Goal: Book appointment/travel/reservation

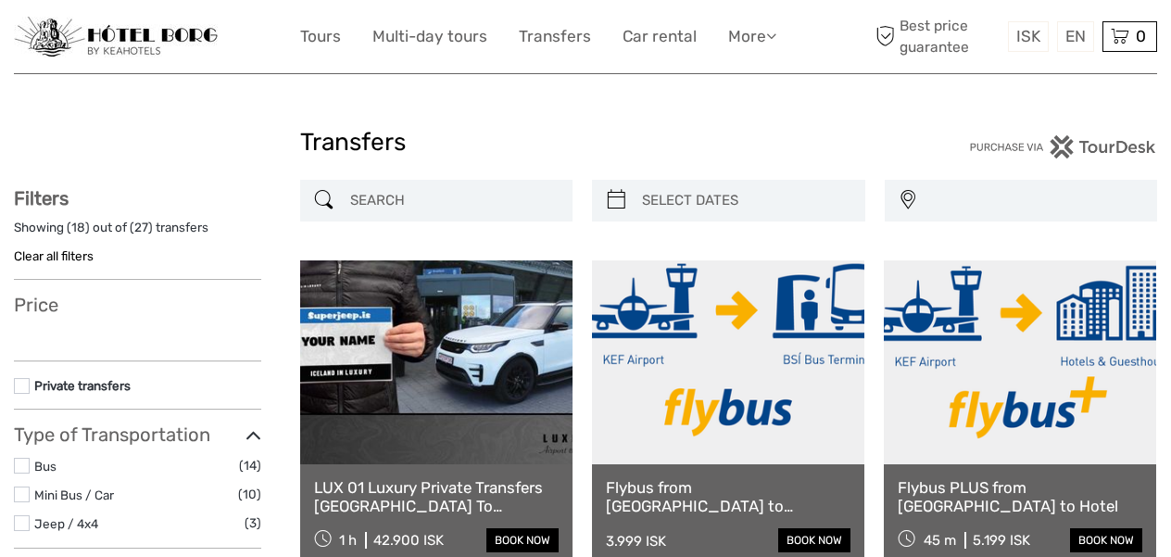
select select
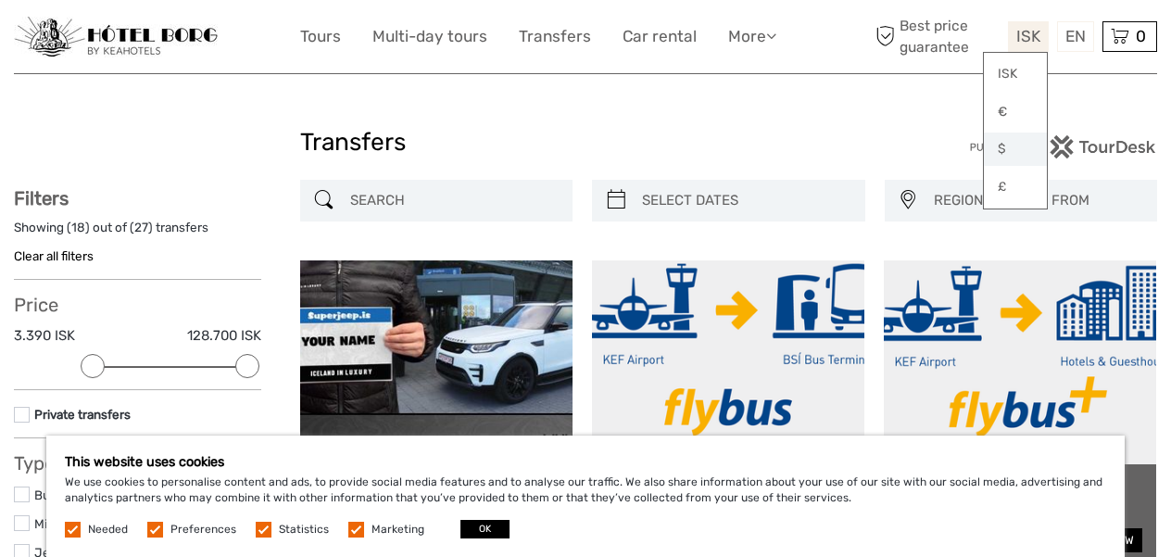
click at [998, 147] on link "$" at bounding box center [1015, 148] width 63 height 33
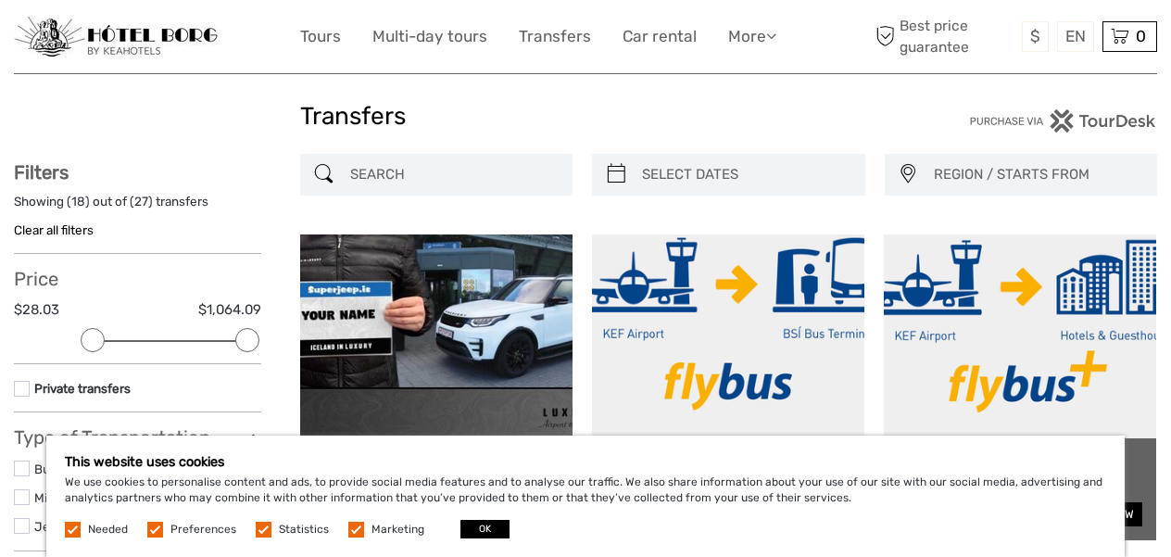
scroll to position [19, 0]
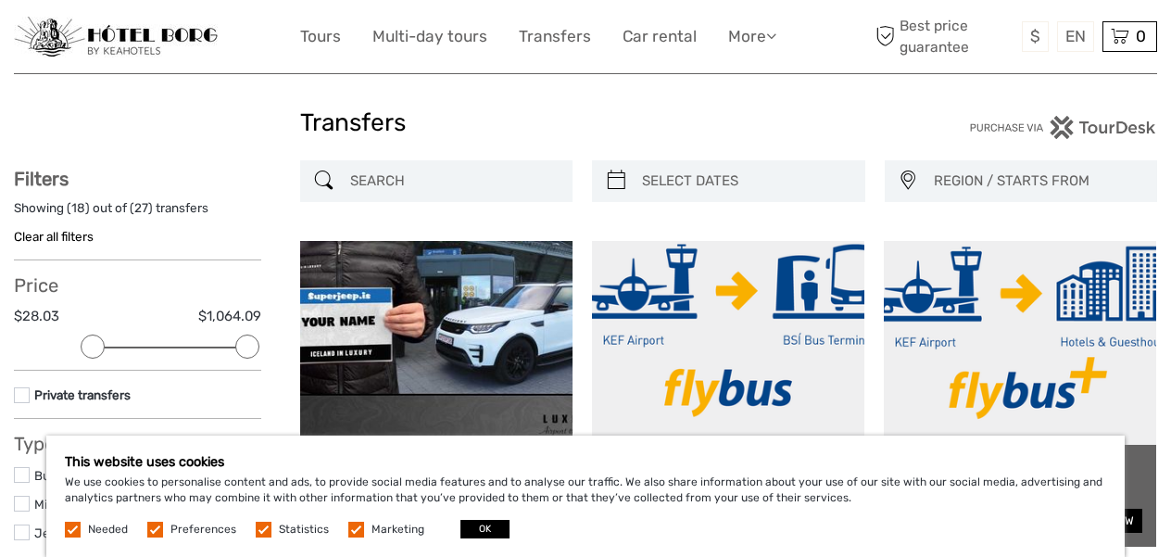
type input "04/10/2025"
click at [677, 172] on input "search" at bounding box center [745, 181] width 221 height 32
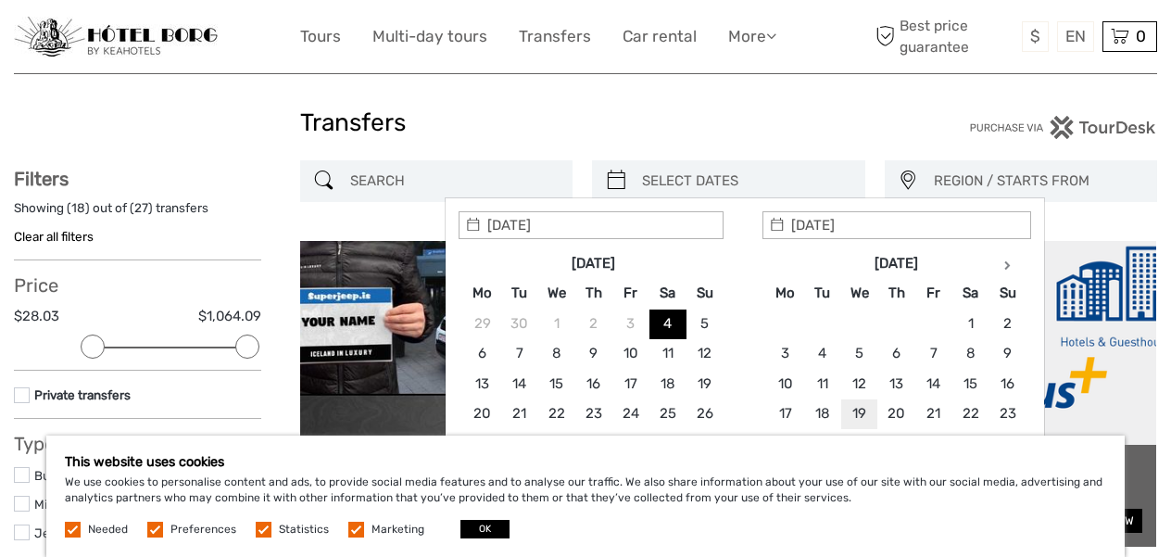
type input "18/11/2025"
type input "20/11/2025"
click at [825, 125] on h1 "Transfers" at bounding box center [586, 123] width 572 height 30
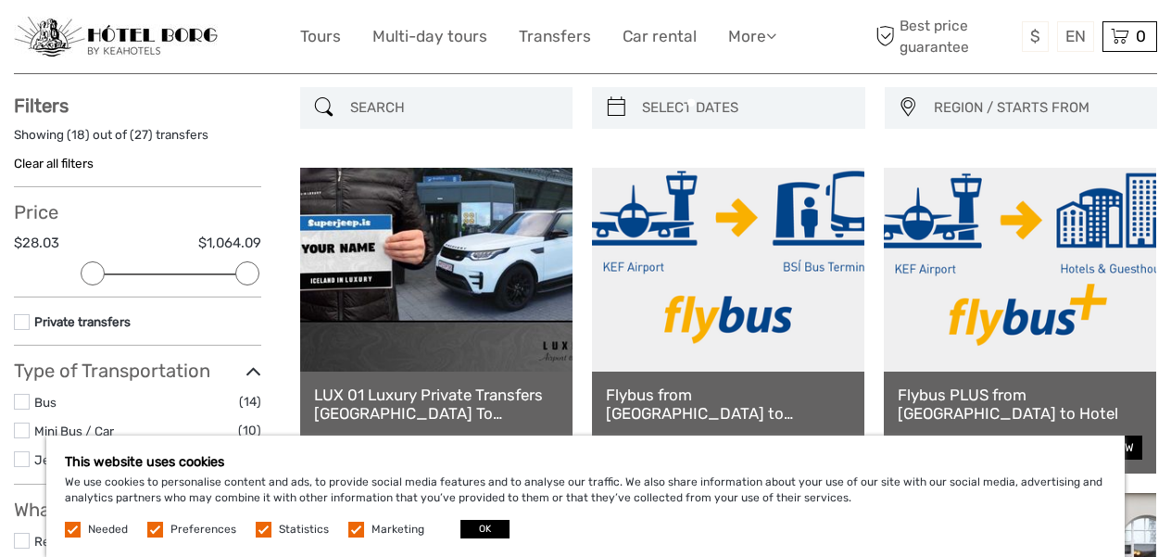
click at [800, 172] on div at bounding box center [757, 168] width 96 height 96
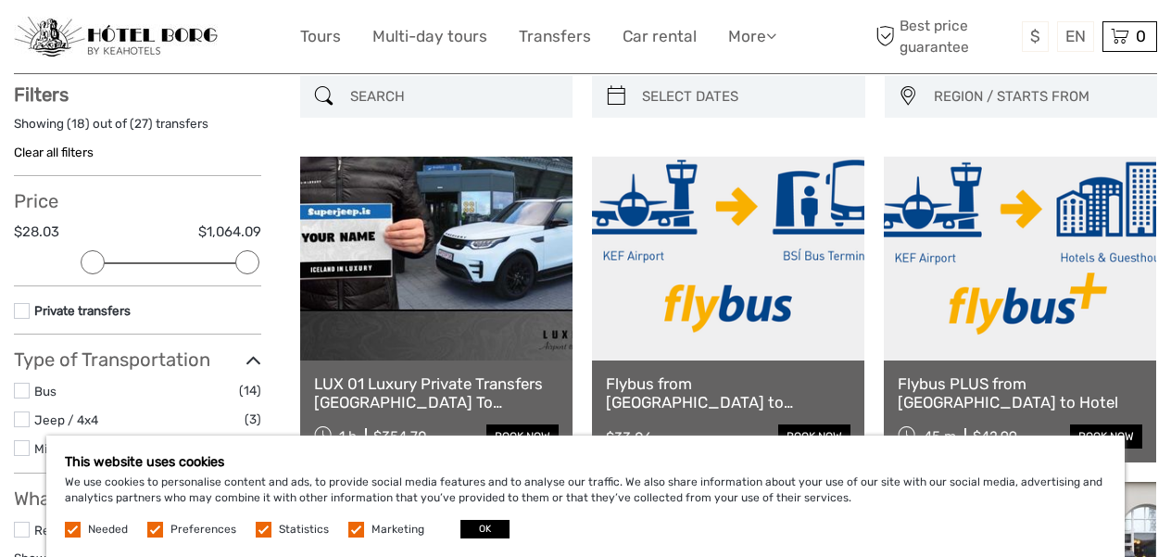
scroll to position [105, 0]
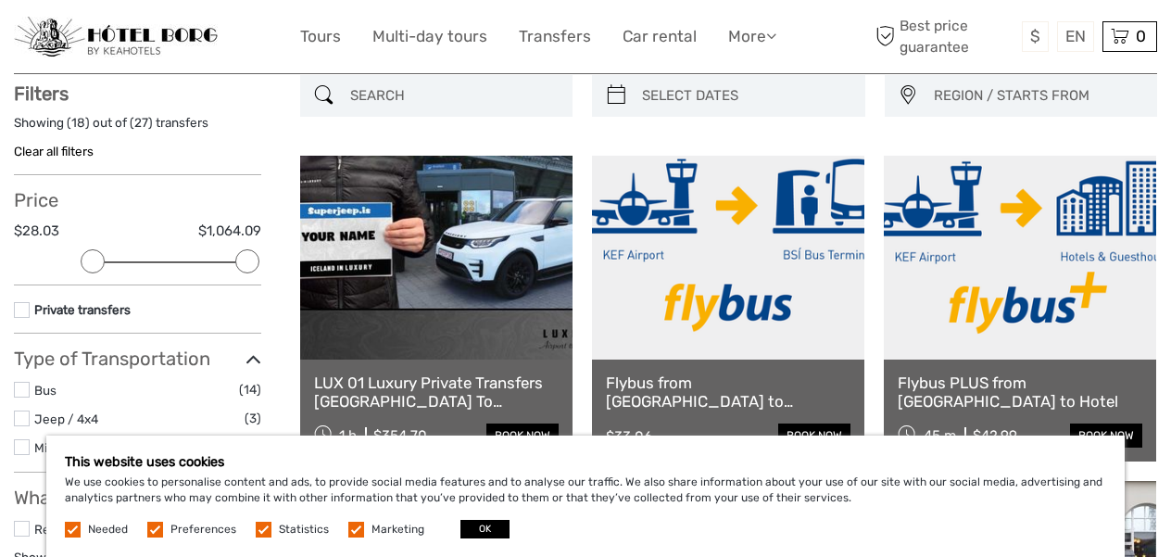
click at [761, 100] on input "search" at bounding box center [745, 96] width 221 height 32
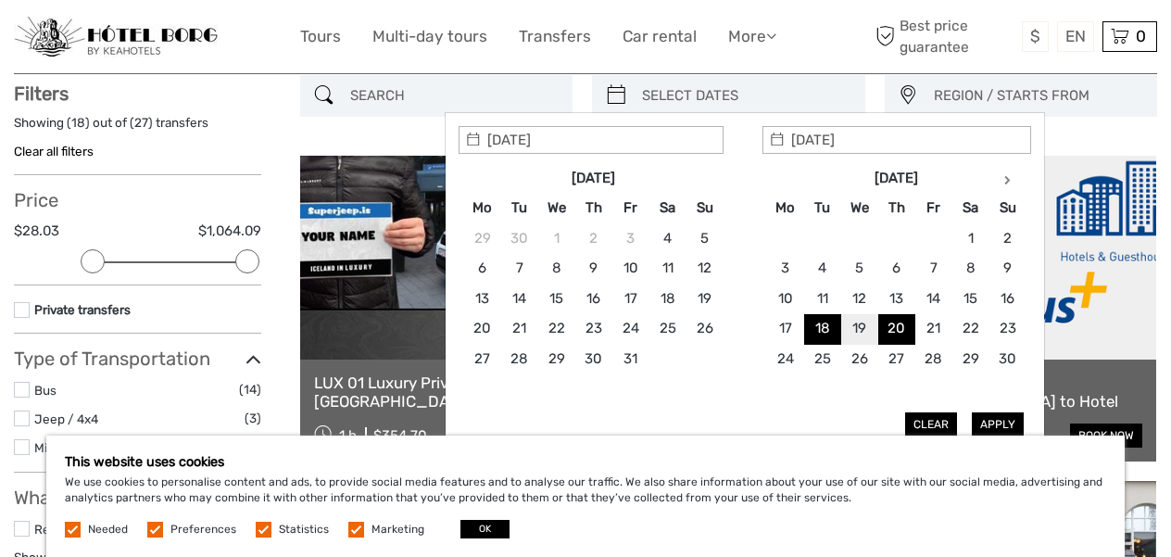
type input "18/11/2025"
click at [994, 417] on button "Apply" at bounding box center [998, 424] width 52 height 24
type input "18/11/2025 - 20/11/2025"
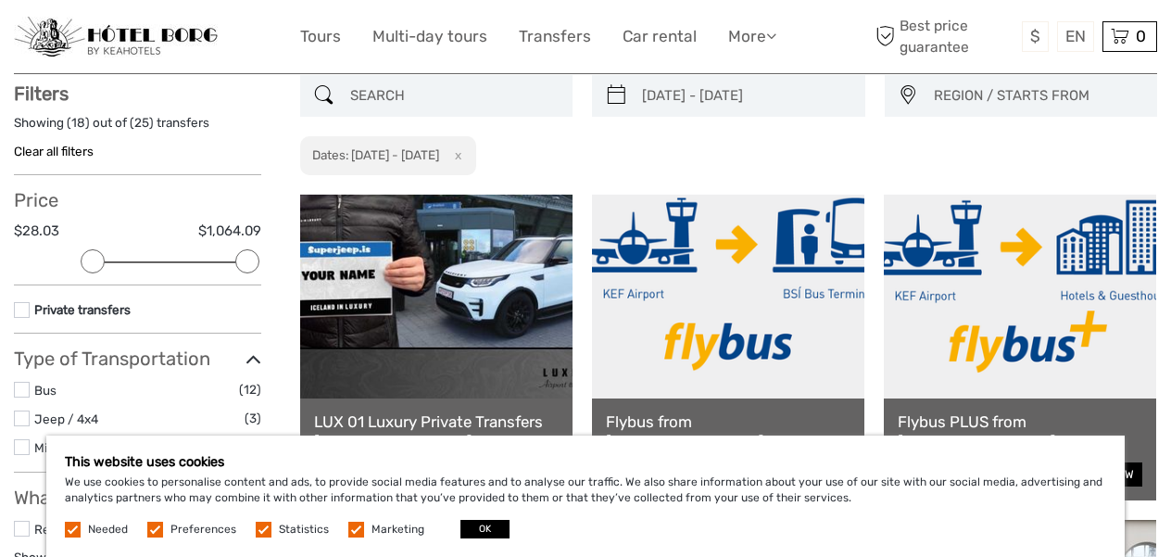
click at [351, 529] on label at bounding box center [356, 530] width 16 height 16
click at [0, 0] on input "checkbox" at bounding box center [0, 0] width 0 height 0
click at [259, 529] on label at bounding box center [264, 530] width 16 height 16
click at [0, 0] on input "checkbox" at bounding box center [0, 0] width 0 height 0
click at [157, 523] on label at bounding box center [155, 530] width 16 height 16
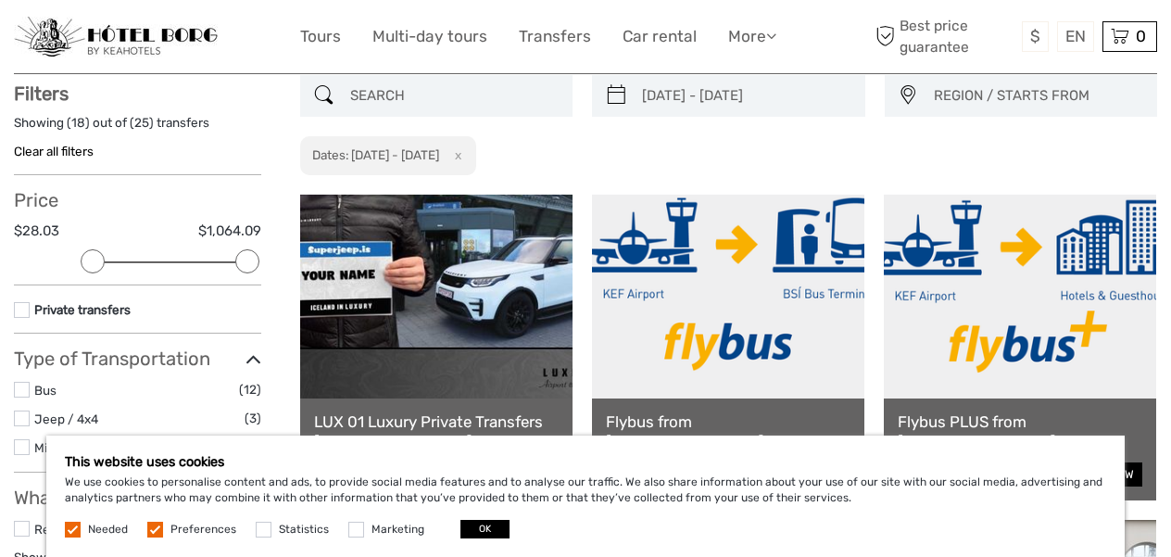
click at [0, 0] on input "checkbox" at bounding box center [0, 0] width 0 height 0
click at [464, 534] on button "OK" at bounding box center [484, 529] width 49 height 19
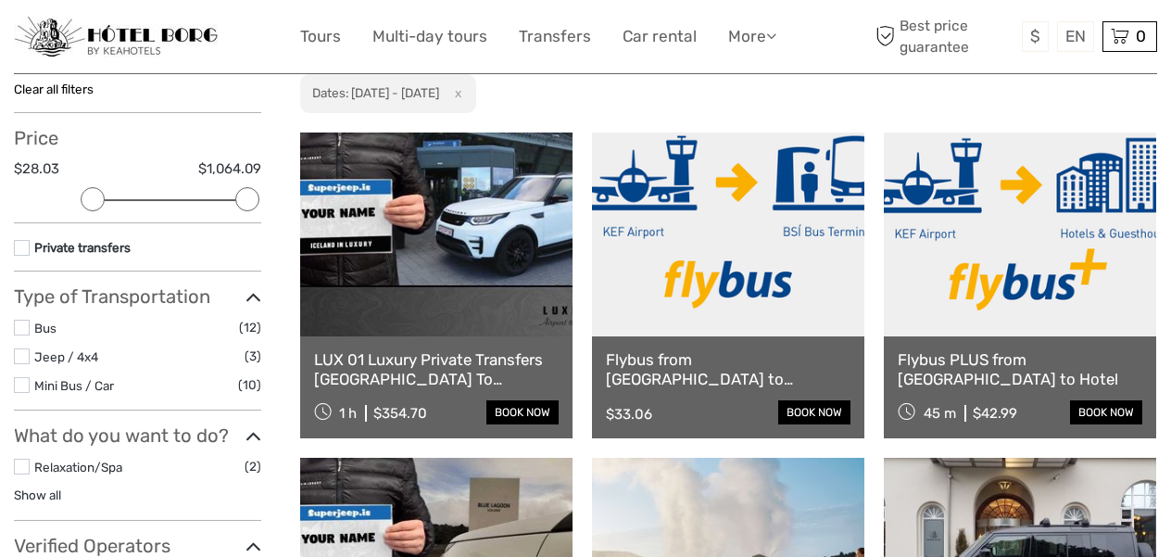
scroll to position [165, 0]
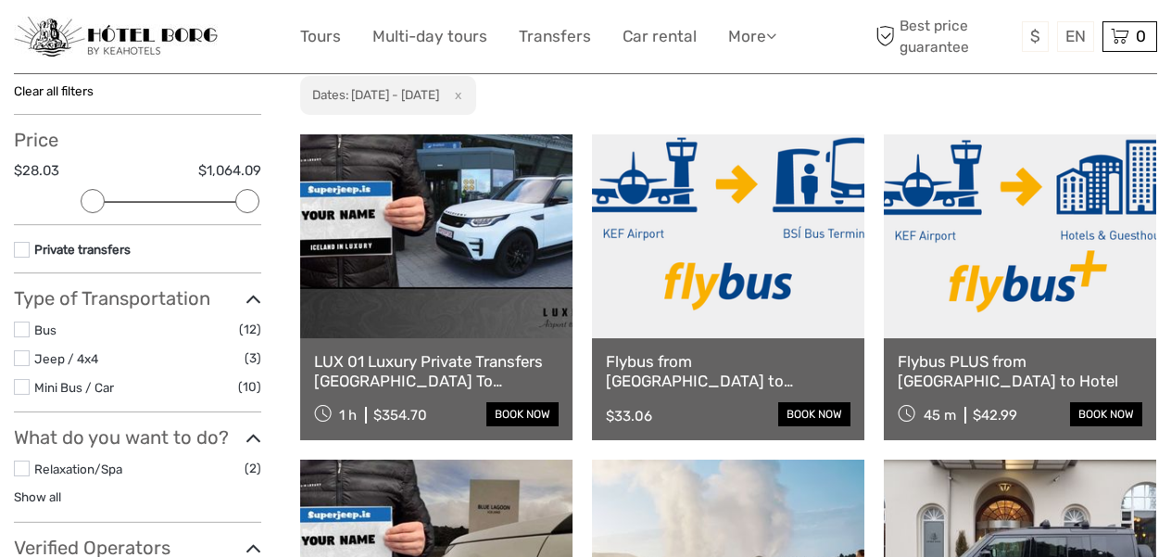
click at [934, 373] on link "Flybus PLUS from Keflavik Airport to Hotel" at bounding box center [1020, 371] width 245 height 38
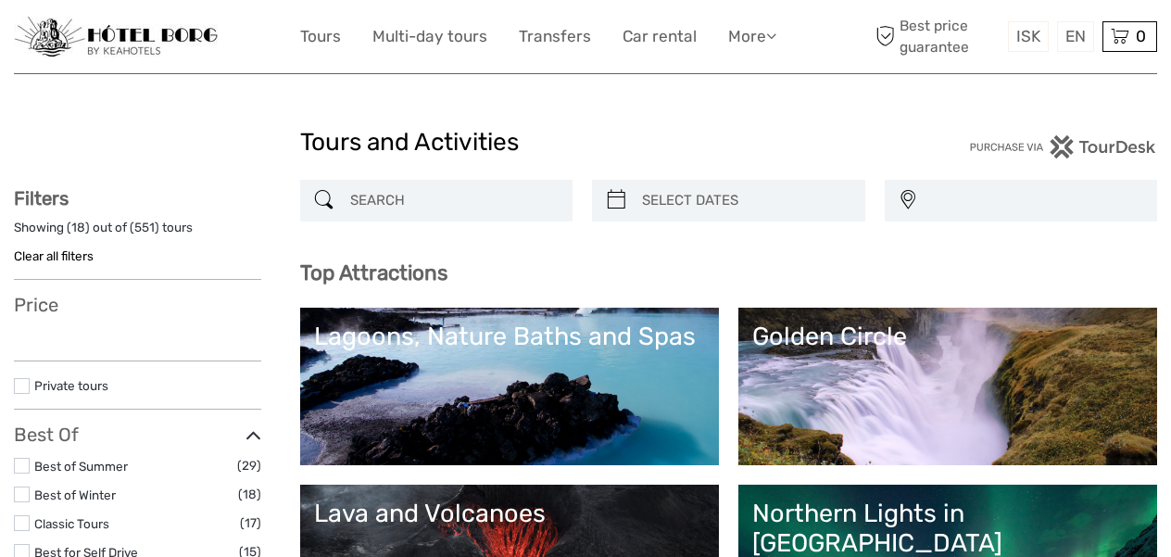
select select
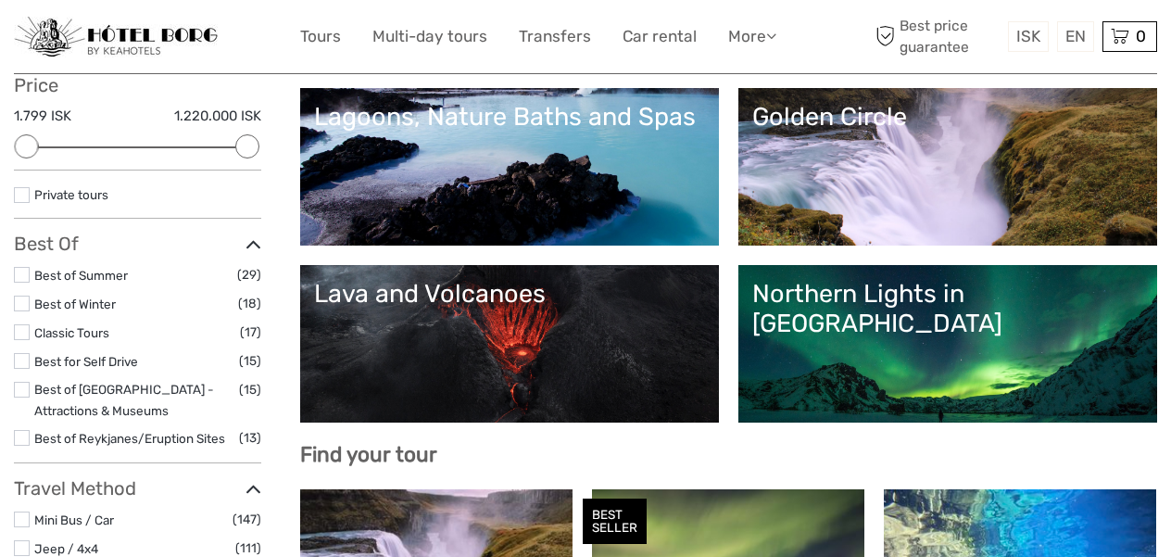
scroll to position [228, 0]
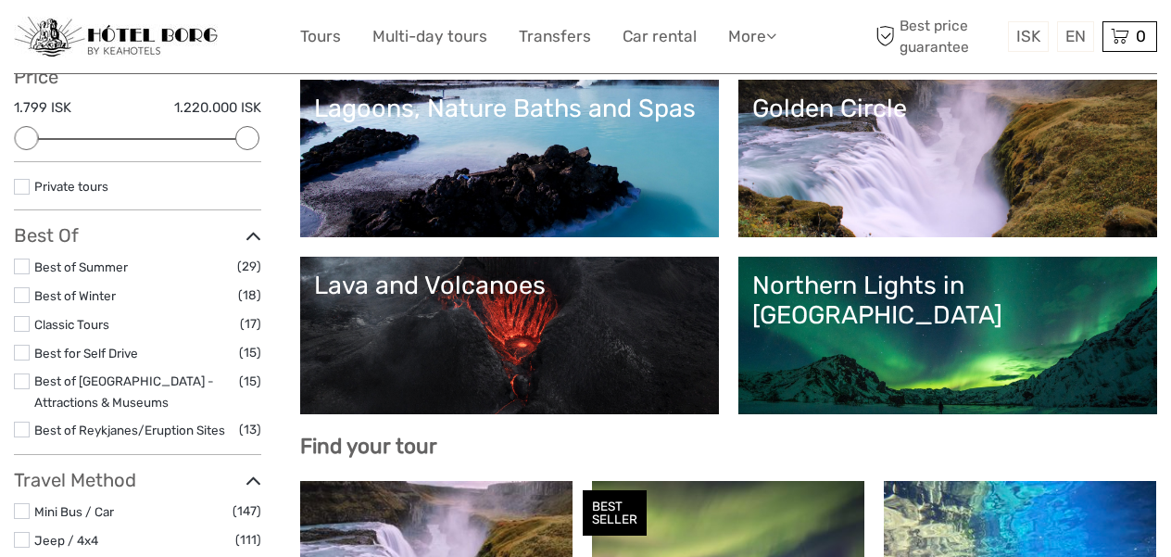
click at [476, 165] on link "Lagoons, Nature Baths and Spas" at bounding box center [509, 159] width 391 height 130
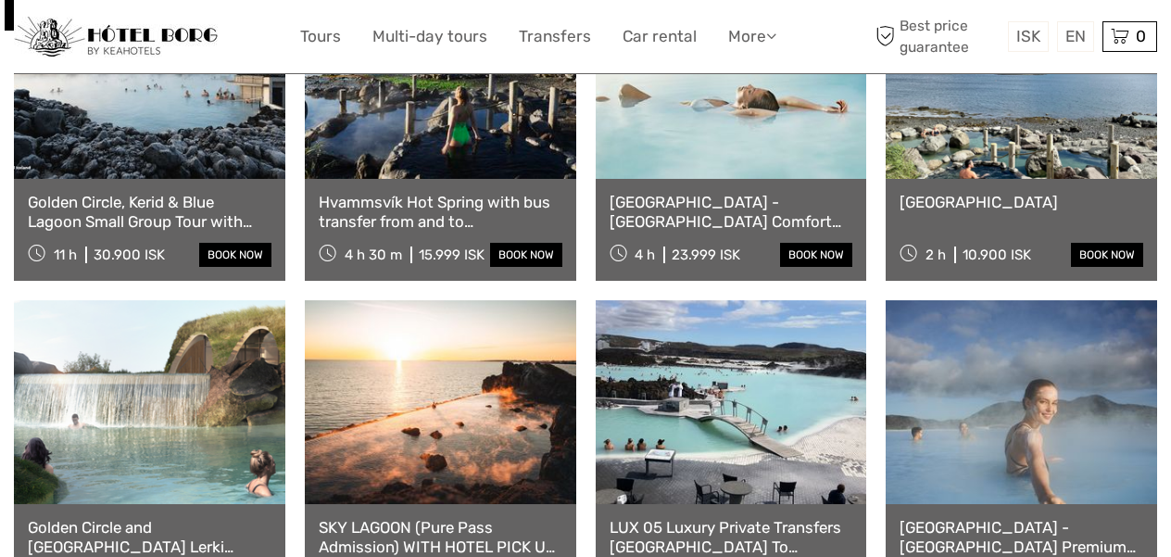
scroll to position [877, 0]
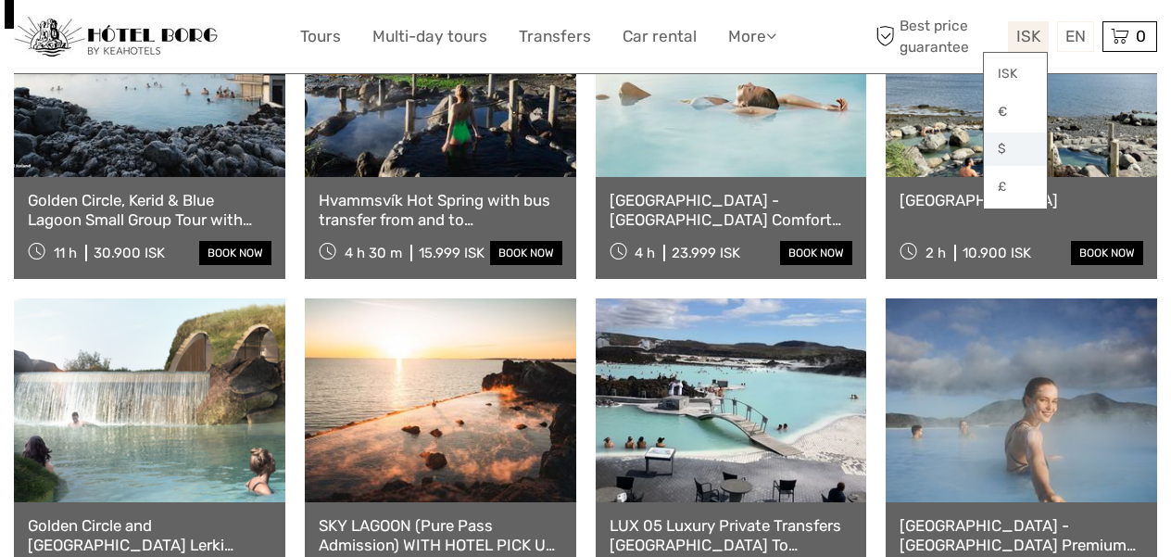
click at [1008, 144] on link "$" at bounding box center [1015, 148] width 63 height 33
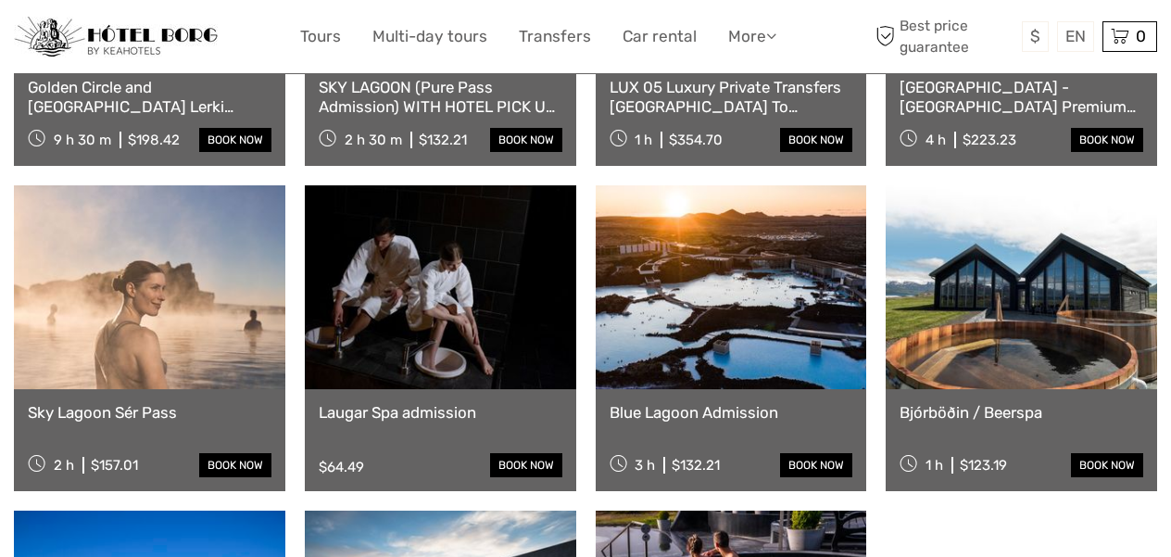
scroll to position [1327, 0]
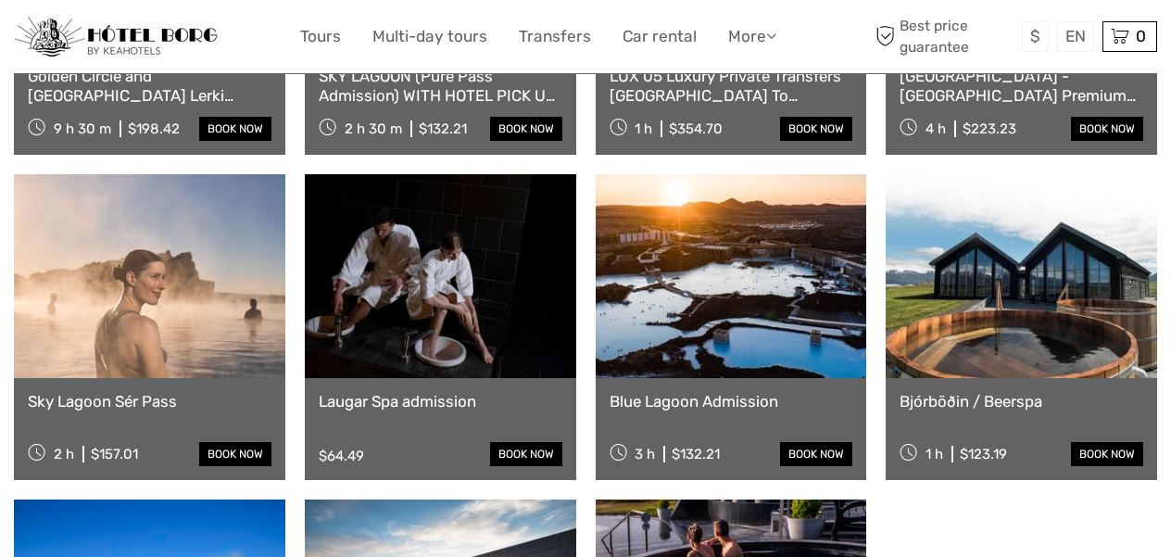
click at [1000, 396] on link "Bjórböðin / Beerspa" at bounding box center [1022, 401] width 244 height 19
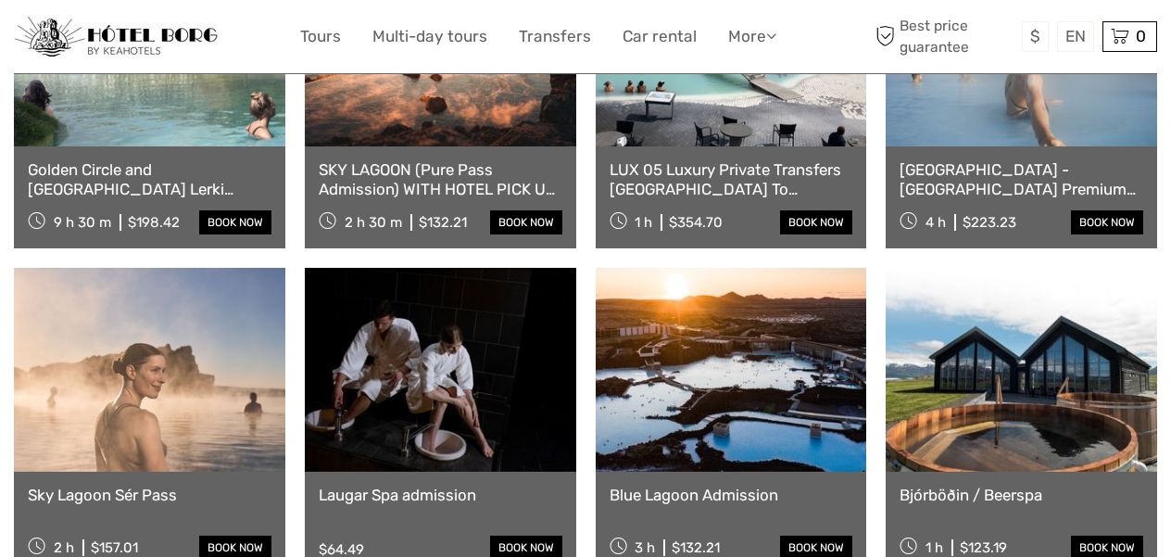
scroll to position [1211, 0]
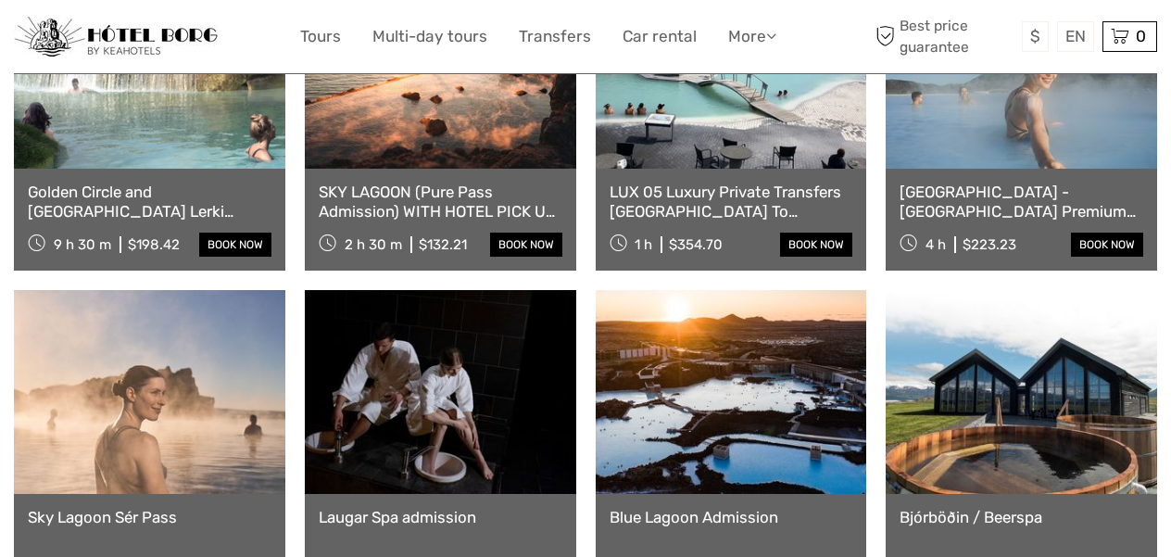
click at [149, 212] on link "Golden Circle and Laugarás Lagoon Lerki Admission" at bounding box center [150, 202] width 244 height 38
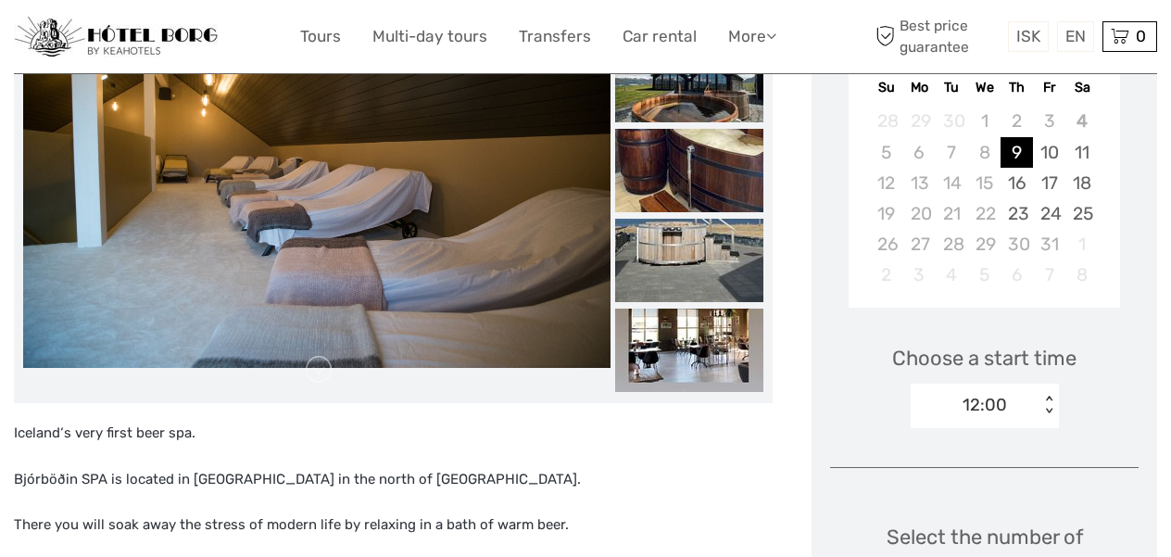
scroll to position [375, 0]
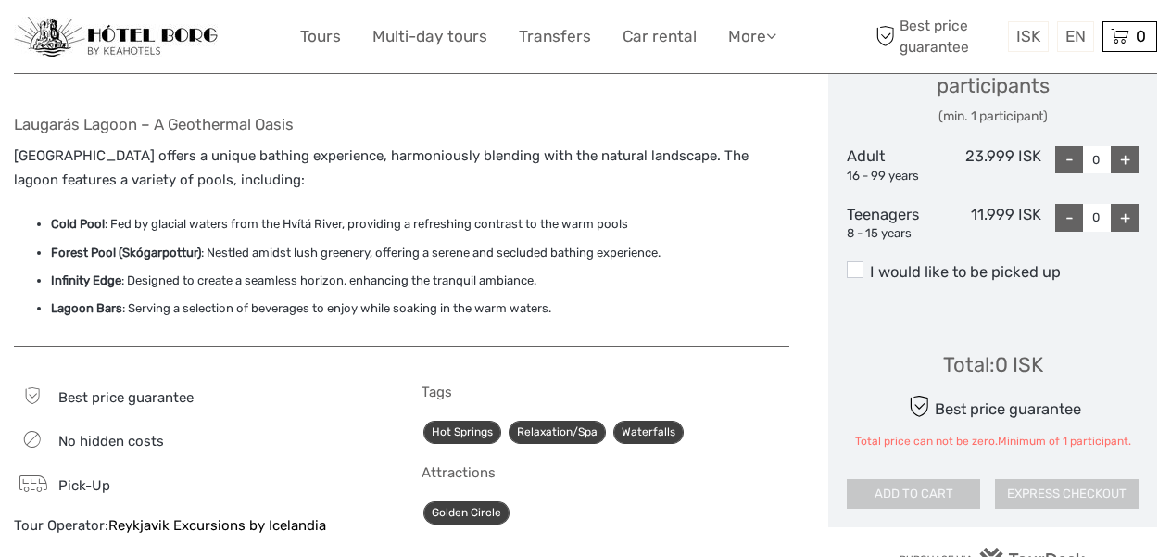
scroll to position [844, 0]
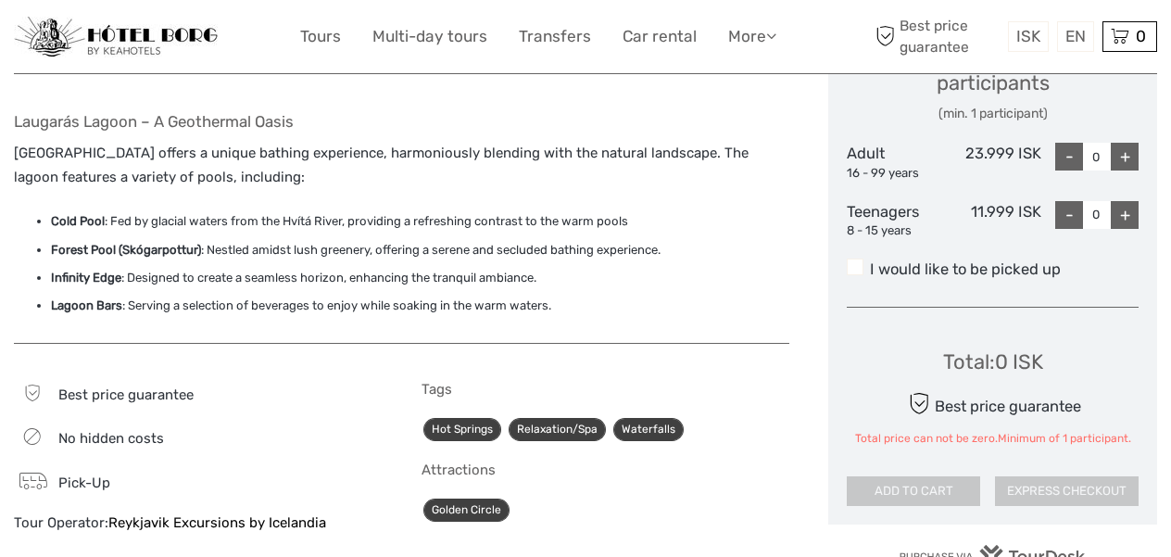
click at [857, 261] on span at bounding box center [855, 266] width 17 height 17
click at [870, 262] on input "I would like to be picked up" at bounding box center [870, 262] width 0 height 0
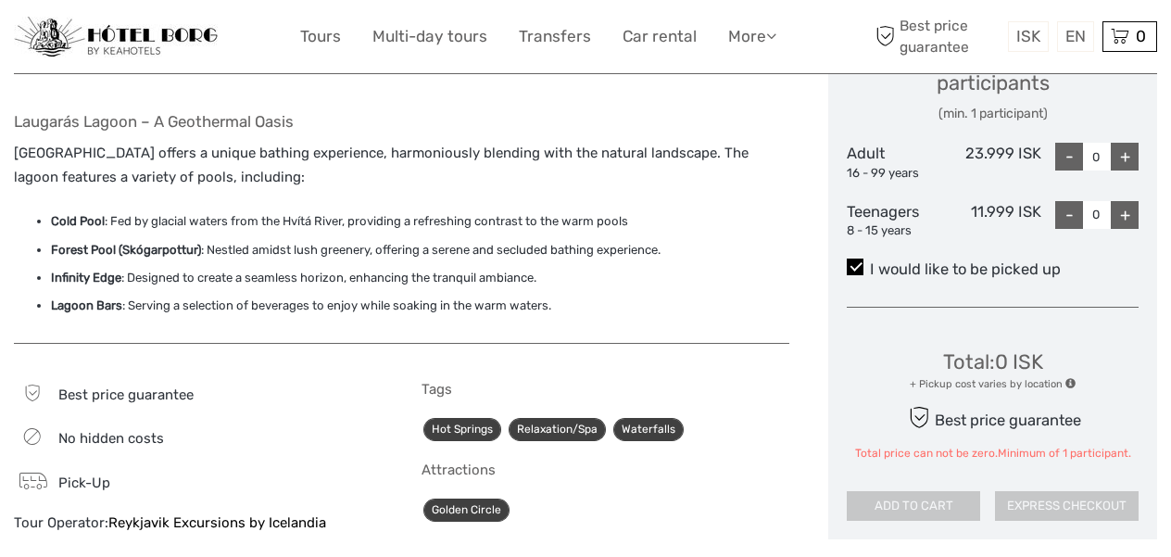
click at [1120, 152] on div "+" at bounding box center [1125, 157] width 28 height 28
type input "1"
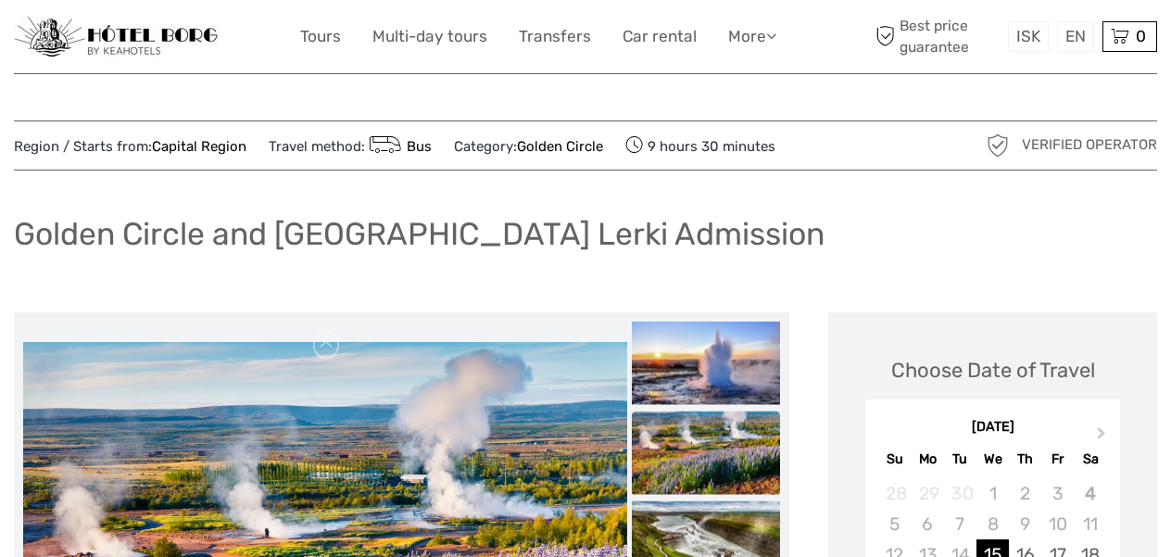
scroll to position [0, 0]
click at [652, 30] on link "Car rental" at bounding box center [660, 36] width 74 height 27
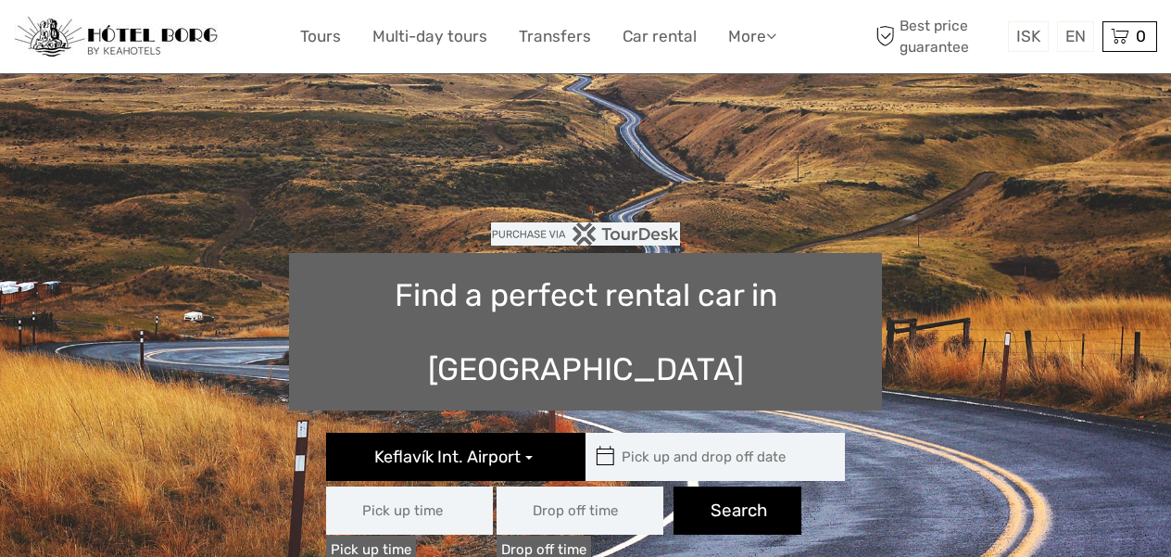
type input "08:00"
